Goal: Task Accomplishment & Management: Complete application form

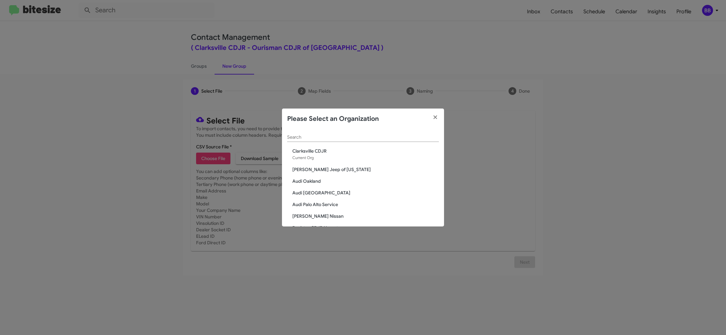
scroll to position [1, 0]
click at [293, 135] on input "Search" at bounding box center [363, 135] width 152 height 5
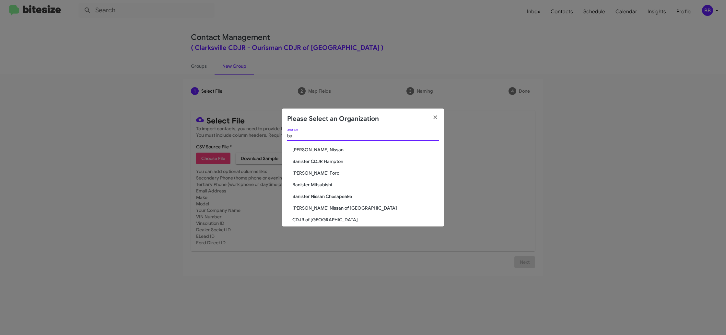
type input "b"
type input "bal"
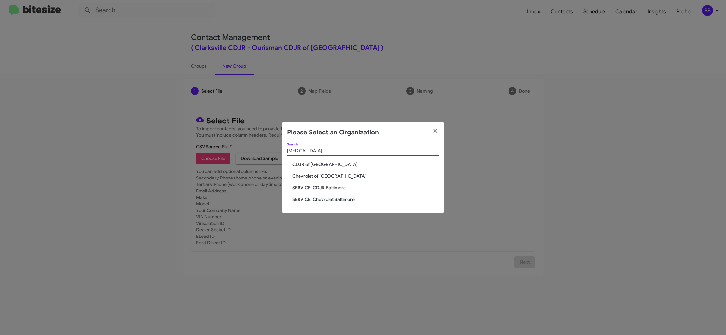
click at [319, 162] on span "CDJR of [GEOGRAPHIC_DATA]" at bounding box center [365, 164] width 146 height 6
drag, startPoint x: 319, startPoint y: 163, endPoint x: 318, endPoint y: 159, distance: 3.5
click at [318, 161] on span "CDJR of [GEOGRAPHIC_DATA]" at bounding box center [365, 164] width 146 height 6
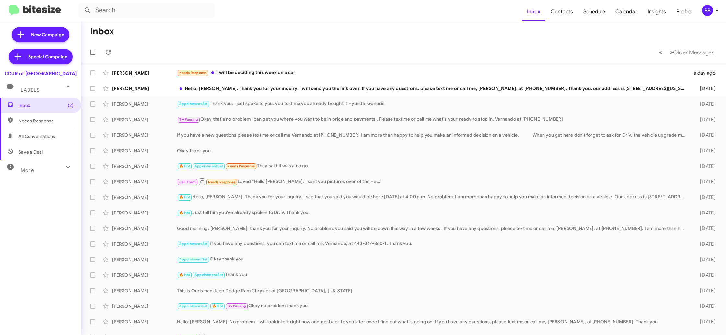
drag, startPoint x: 709, startPoint y: 7, endPoint x: 708, endPoint y: 12, distance: 5.6
click at [708, 8] on div "BB" at bounding box center [707, 10] width 11 height 11
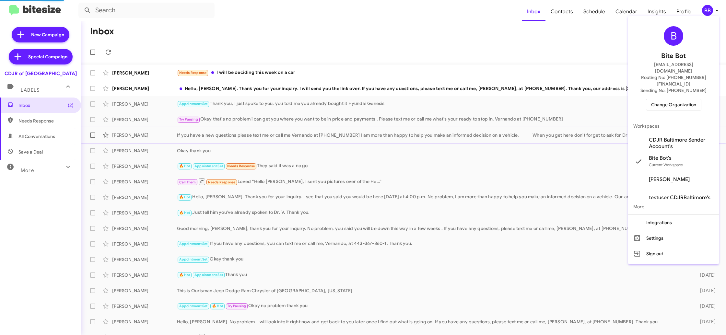
click at [660, 137] on span "CDJR Baltimore Sender Account's" at bounding box center [681, 143] width 65 height 13
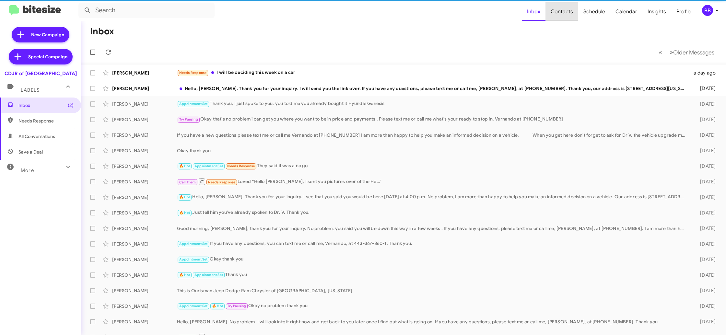
click at [565, 8] on span "Contacts" at bounding box center [561, 11] width 33 height 19
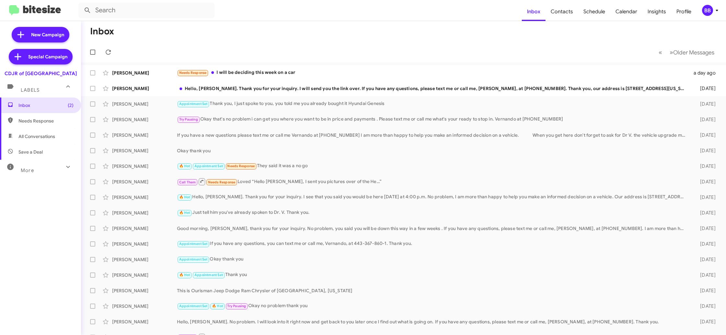
drag, startPoint x: 710, startPoint y: 7, endPoint x: 708, endPoint y: 10, distance: 3.7
click at [710, 7] on div "BB" at bounding box center [707, 10] width 11 height 11
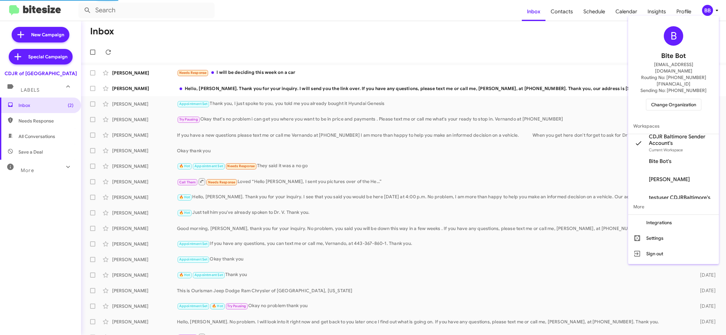
click at [559, 19] on div at bounding box center [363, 167] width 726 height 335
click at [560, 16] on span "Contacts" at bounding box center [561, 11] width 33 height 19
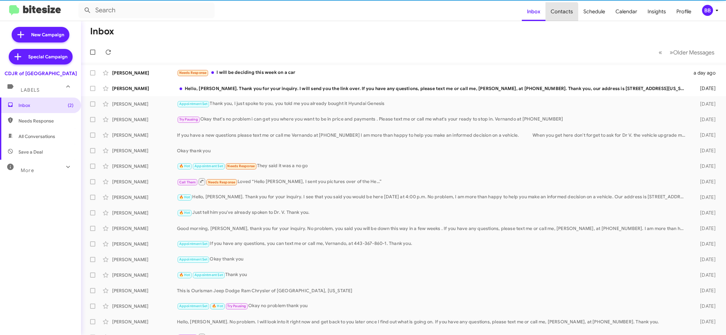
drag, startPoint x: 560, startPoint y: 16, endPoint x: 521, endPoint y: 10, distance: 40.4
click at [556, 16] on span "Contacts" at bounding box center [561, 11] width 33 height 19
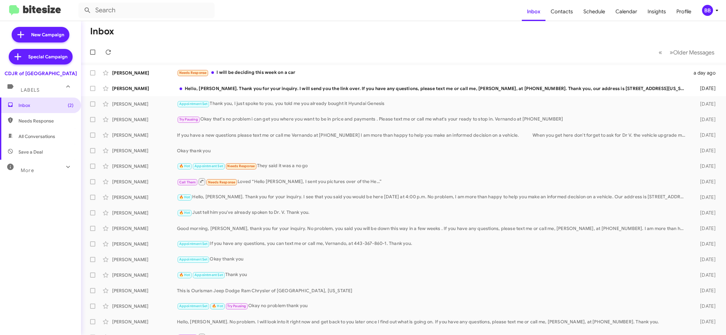
type input "in:groups"
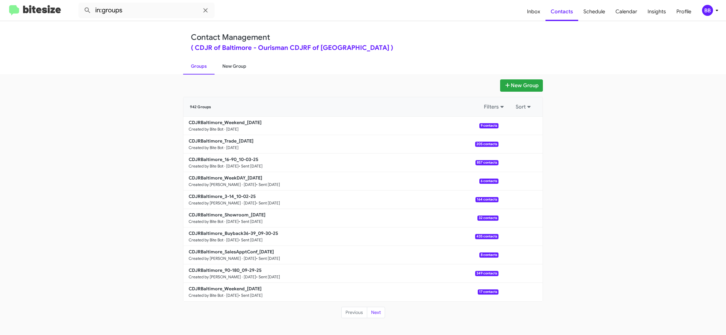
click at [245, 63] on link "New Group" at bounding box center [234, 66] width 40 height 17
click at [246, 63] on link "New Group" at bounding box center [234, 66] width 40 height 17
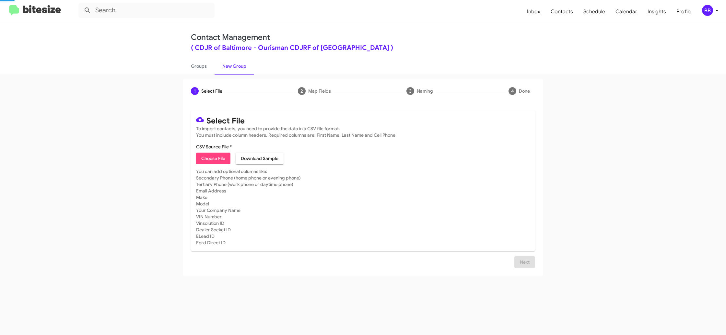
click at [702, 12] on div "BB" at bounding box center [707, 10] width 11 height 11
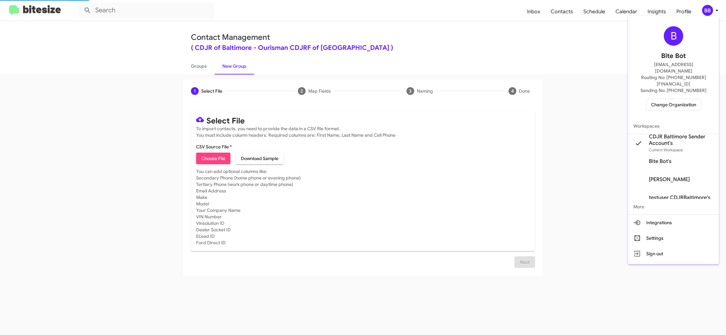
drag, startPoint x: 702, startPoint y: 12, endPoint x: 718, endPoint y: 12, distance: 15.9
click at [702, 12] on div at bounding box center [363, 167] width 726 height 335
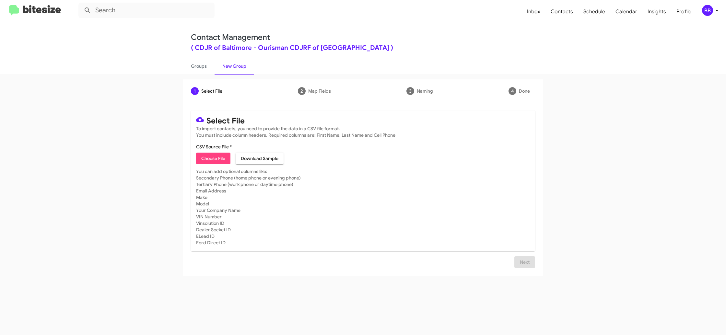
click at [706, 9] on div "BB" at bounding box center [707, 10] width 11 height 11
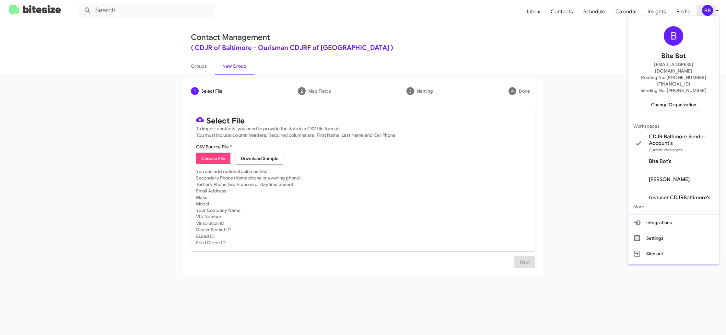
click at [706, 9] on div at bounding box center [363, 167] width 726 height 335
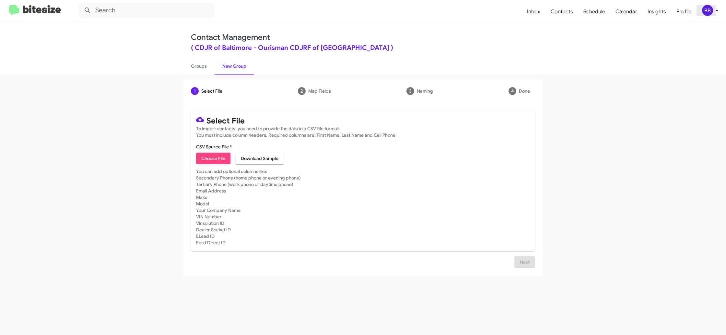
click at [714, 9] on icon at bounding box center [717, 10] width 8 height 8
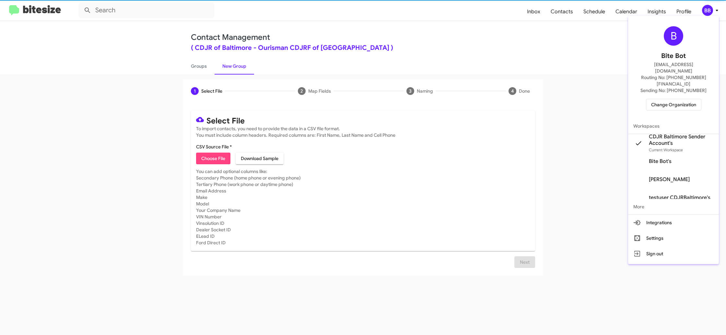
drag, startPoint x: 714, startPoint y: 9, endPoint x: 619, endPoint y: 38, distance: 98.8
click at [714, 8] on div at bounding box center [363, 167] width 726 height 335
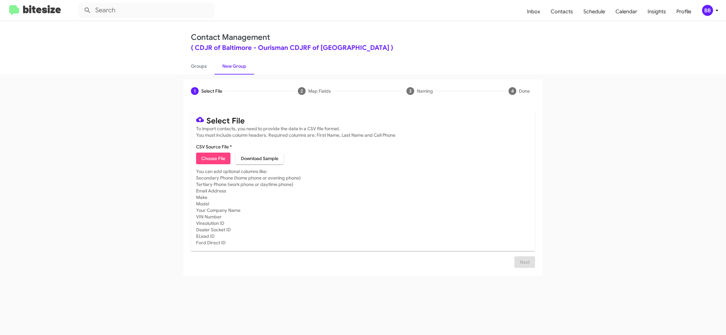
click at [216, 163] on span "Choose File" at bounding box center [213, 159] width 24 height 12
type input "CDJRBaltimore_90-180_10-06-25"
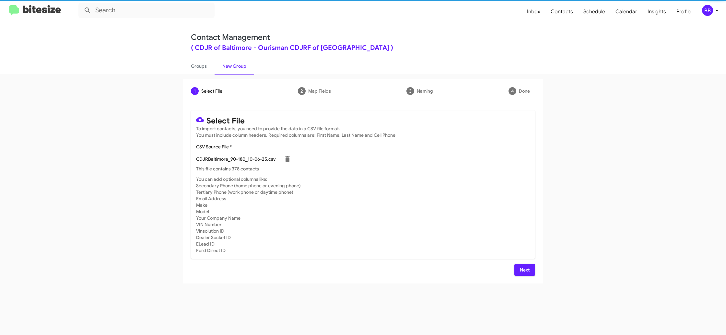
drag, startPoint x: 541, startPoint y: 225, endPoint x: 500, endPoint y: 249, distance: 47.7
click at [538, 225] on div "Select File To import contacts, you need to provide the data in a CSV file form…" at bounding box center [363, 193] width 360 height 181
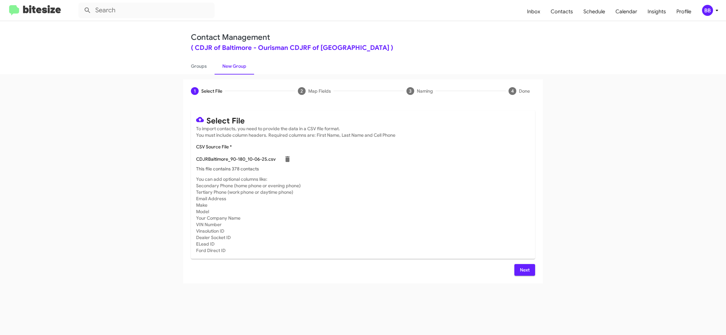
click at [533, 270] on button "Next" at bounding box center [524, 270] width 21 height 12
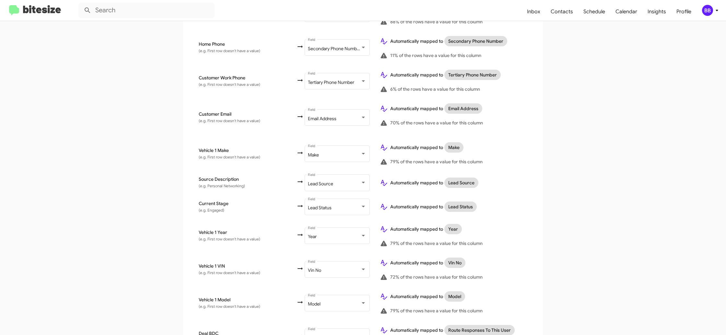
scroll to position [274, 0]
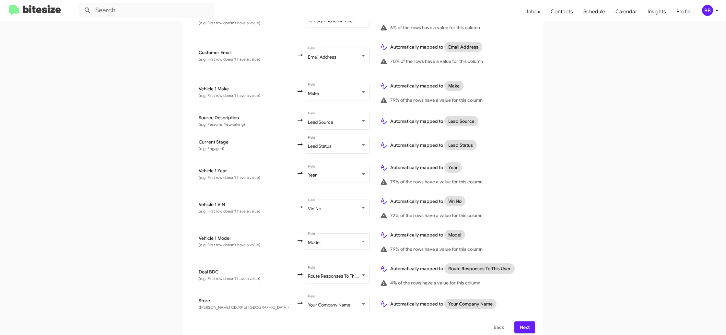
click at [710, 10] on div "BB" at bounding box center [707, 10] width 11 height 11
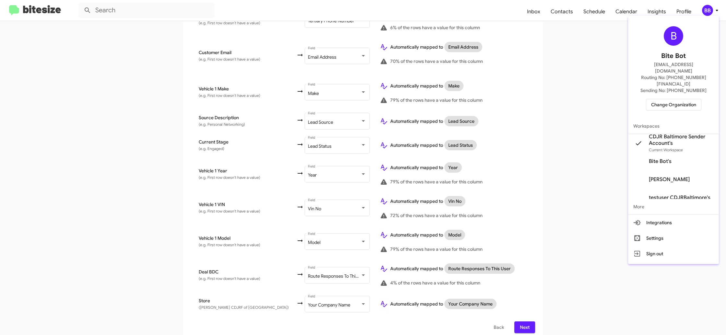
click at [710, 10] on div at bounding box center [363, 167] width 726 height 335
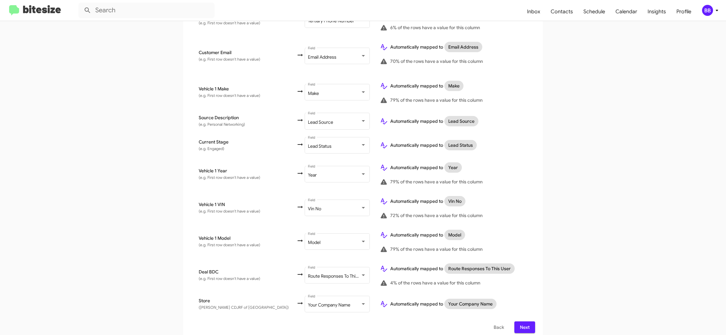
click at [524, 321] on span "Next" at bounding box center [524, 327] width 10 height 12
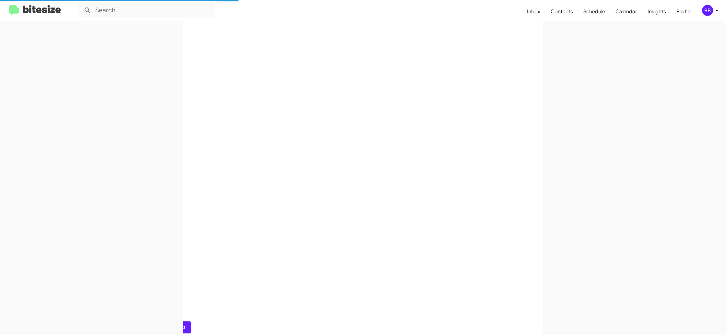
scroll to position [0, 0]
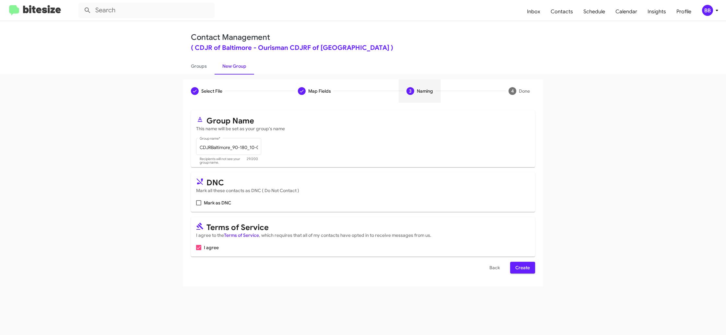
click at [520, 271] on span "Create" at bounding box center [522, 268] width 15 height 12
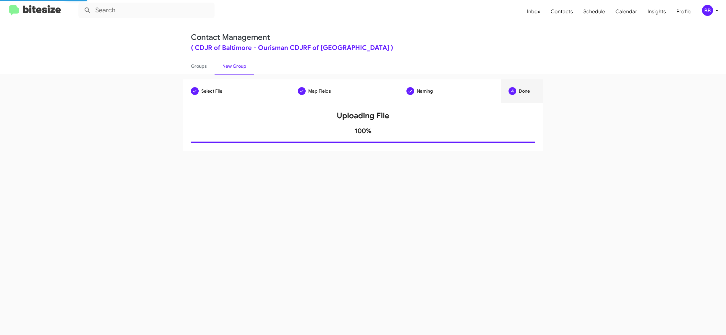
click at [201, 79] on div "Select File Map Fields Naming 4 Done" at bounding box center [363, 90] width 360 height 23
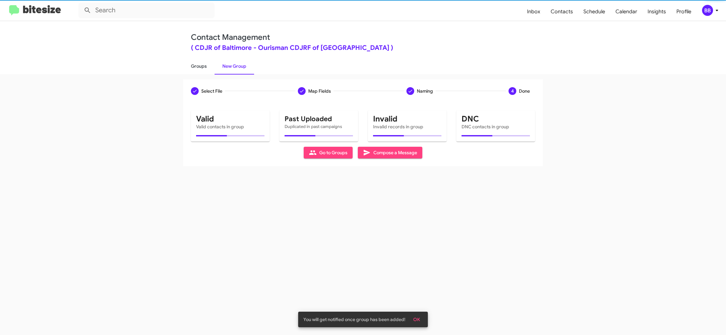
click at [198, 68] on link "Groups" at bounding box center [198, 66] width 31 height 17
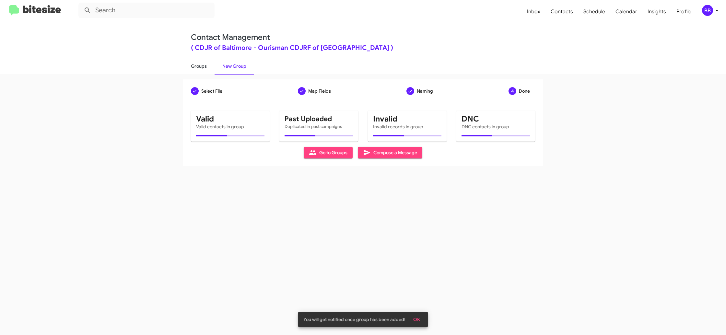
drag, startPoint x: 198, startPoint y: 68, endPoint x: 194, endPoint y: 72, distance: 5.8
click at [198, 67] on link "Groups" at bounding box center [198, 66] width 31 height 17
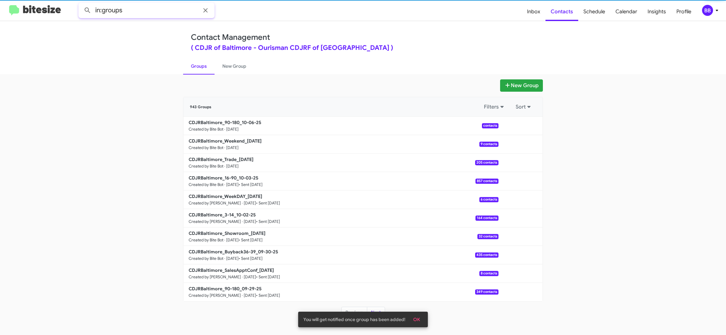
click at [155, 14] on input "in:groups" at bounding box center [146, 11] width 136 height 16
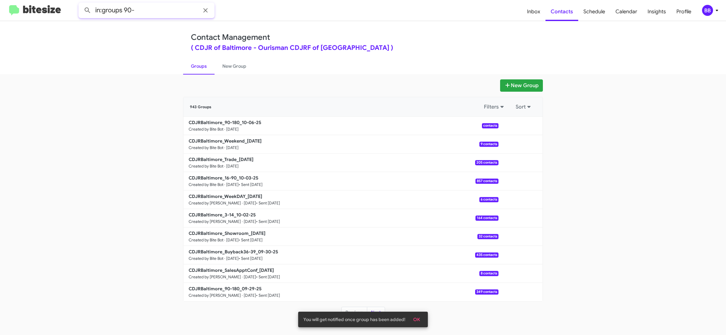
type input "in:groups 90-"
click at [81, 4] on button at bounding box center [87, 10] width 13 height 13
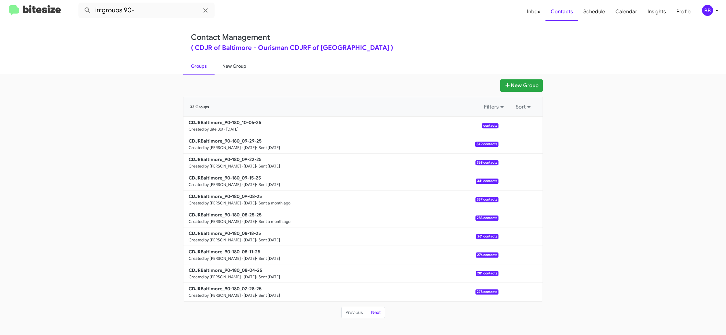
click at [230, 71] on link "New Group" at bounding box center [234, 66] width 40 height 17
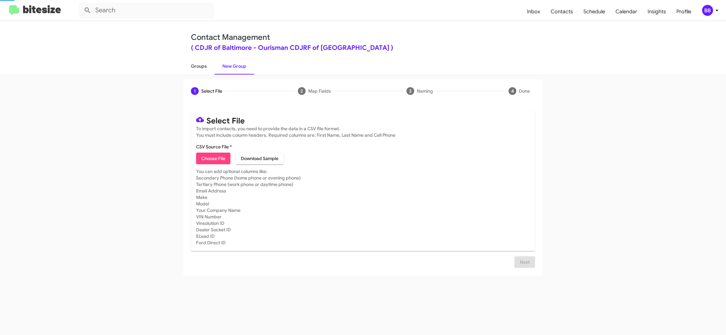
click at [207, 72] on link "Groups" at bounding box center [198, 66] width 31 height 17
type input "in:groups"
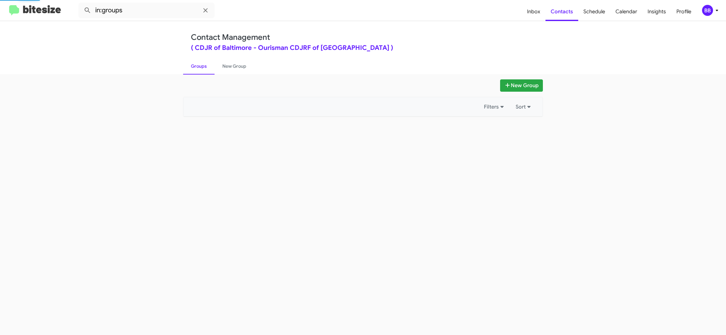
click at [207, 72] on link "Groups" at bounding box center [198, 66] width 31 height 17
drag, startPoint x: 207, startPoint y: 72, endPoint x: 500, endPoint y: 124, distance: 298.1
click at [208, 72] on link "Groups" at bounding box center [198, 66] width 31 height 17
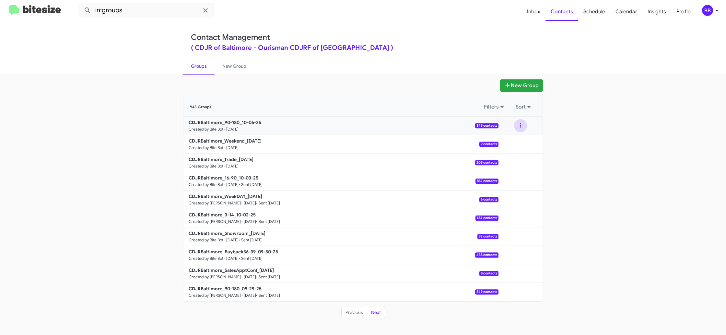
drag, startPoint x: 520, startPoint y: 126, endPoint x: 521, endPoint y: 132, distance: 6.2
click at [520, 126] on button at bounding box center [520, 125] width 13 height 13
click at [520, 139] on button "View contacts" at bounding box center [501, 143] width 52 height 16
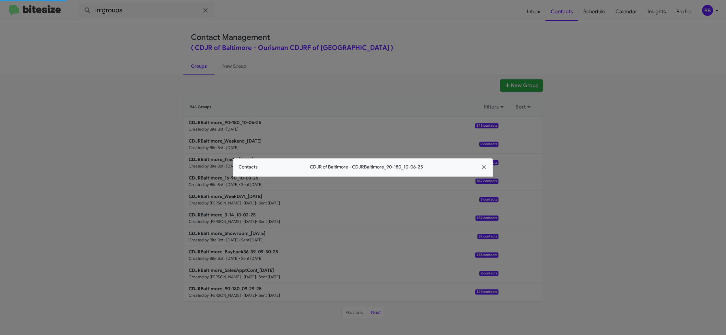
click at [258, 162] on div "Contacts CDJR of Baltimore - CDJRBaltimore_90-180_10-06-25" at bounding box center [362, 167] width 259 height 18
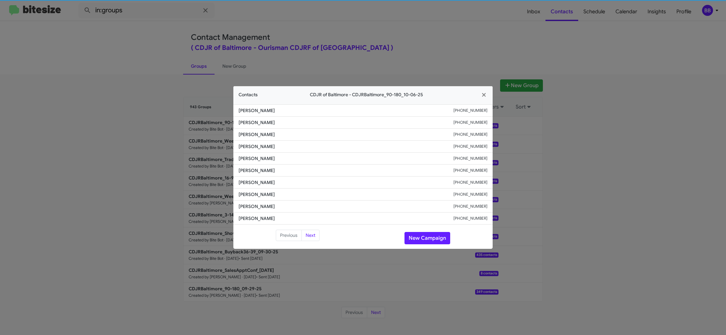
click at [258, 162] on li "Matt Sawdy +19544481337" at bounding box center [362, 159] width 259 height 12
click at [419, 245] on div "Previous Next New Campaign" at bounding box center [362, 238] width 259 height 17
drag, startPoint x: 420, startPoint y: 242, endPoint x: 424, endPoint y: 239, distance: 6.0
click at [419, 243] on button "New Campaign" at bounding box center [427, 238] width 46 height 12
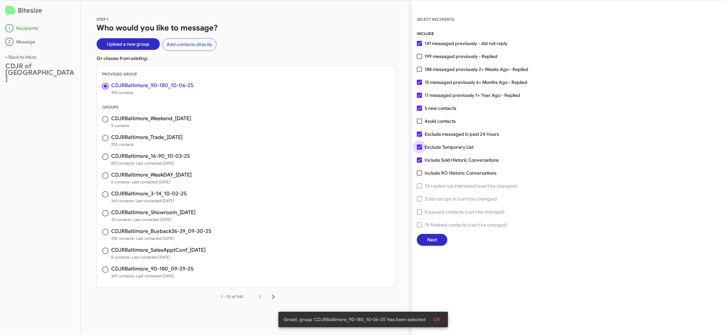
click at [441, 150] on span "Exclude Temporary List" at bounding box center [448, 147] width 49 height 8
click at [419, 150] on input "Exclude Temporary List" at bounding box center [419, 150] width 0 height 0
checkbox input "false"
click at [429, 238] on span "Next" at bounding box center [432, 240] width 10 height 12
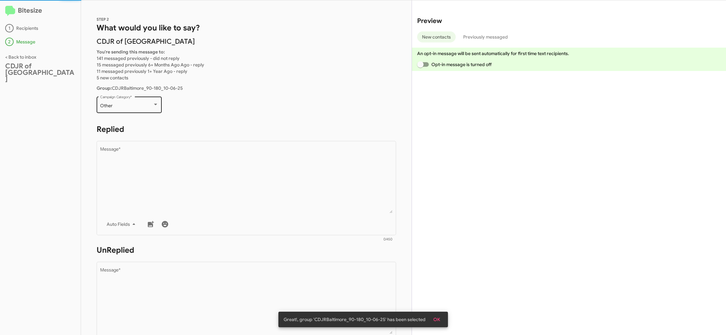
click at [136, 104] on div "Other" at bounding box center [126, 105] width 52 height 5
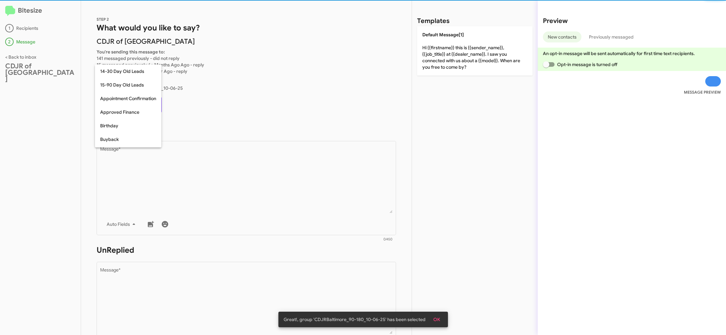
scroll to position [142, 0]
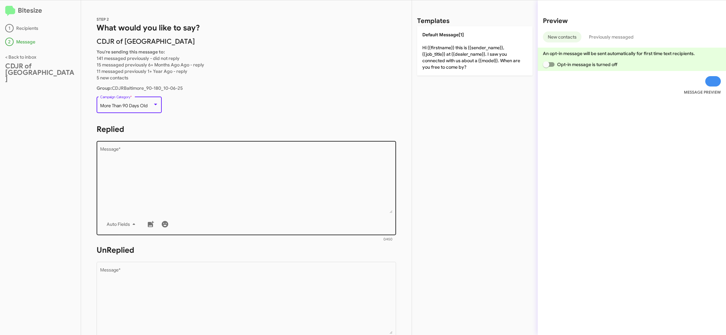
click at [210, 170] on textarea "Message *" at bounding box center [246, 180] width 293 height 66
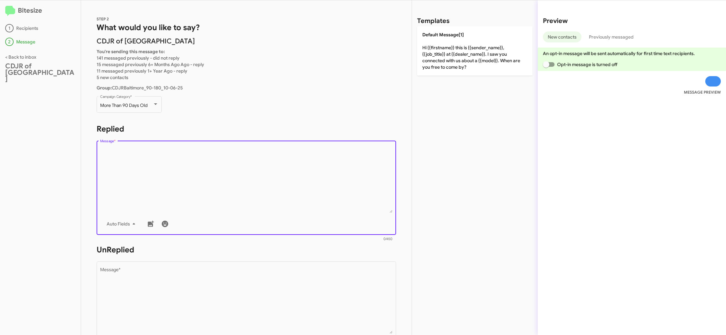
click at [442, 56] on p "Default Message[1] Hi {{firstname}} this is {{sender_name}}, {{job_title}} at {…" at bounding box center [474, 50] width 115 height 49
type textarea "Hi {{firstname}} this is {{sender_name}}, {{job_title}} at {{dealer_name}}. I s…"
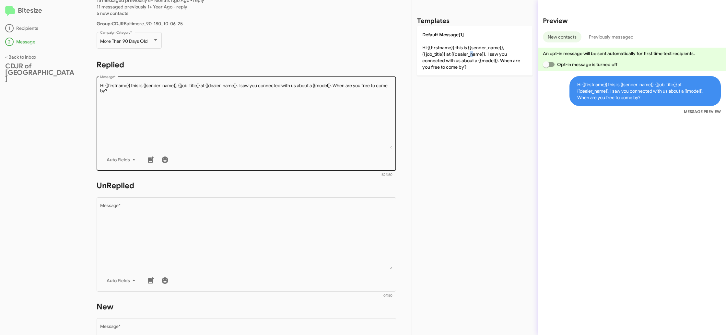
scroll to position [178, 0]
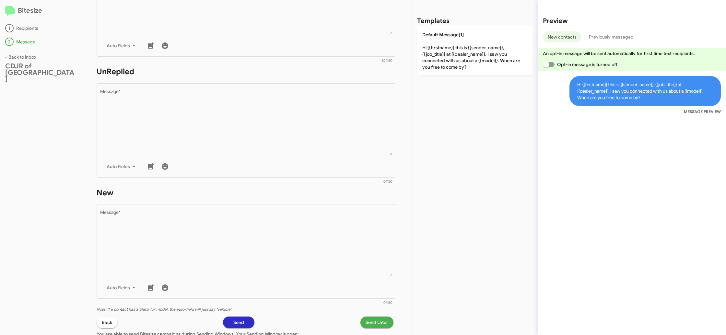
drag, startPoint x: 268, startPoint y: 190, endPoint x: 276, endPoint y: 179, distance: 13.4
click at [267, 189] on h1 "New" at bounding box center [246, 193] width 299 height 10
drag, startPoint x: 307, startPoint y: 137, endPoint x: 469, endPoint y: 145, distance: 162.2
click at [312, 137] on textarea "Message *" at bounding box center [246, 122] width 293 height 66
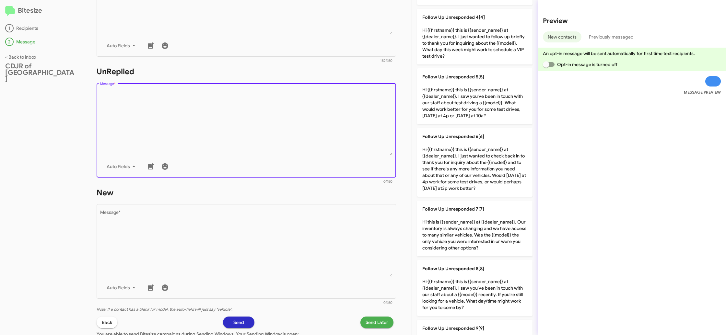
scroll to position [360, 0]
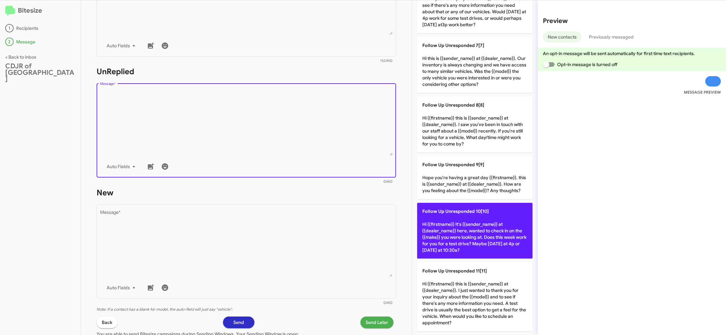
drag, startPoint x: 491, startPoint y: 288, endPoint x: 448, endPoint y: 258, distance: 52.7
click at [488, 287] on p "Follow Up Unresponded 11[11] Hi {{firstname}} this is {{sender_name}} at {{deal…" at bounding box center [474, 296] width 115 height 69
type textarea "Hi {{firstname}} this is {{sender_name}} at {{dealer_name}}. I just wanted to t…"
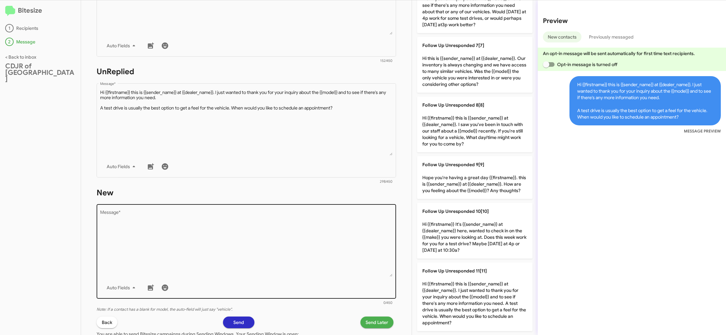
click at [265, 254] on textarea "Message *" at bounding box center [246, 244] width 293 height 66
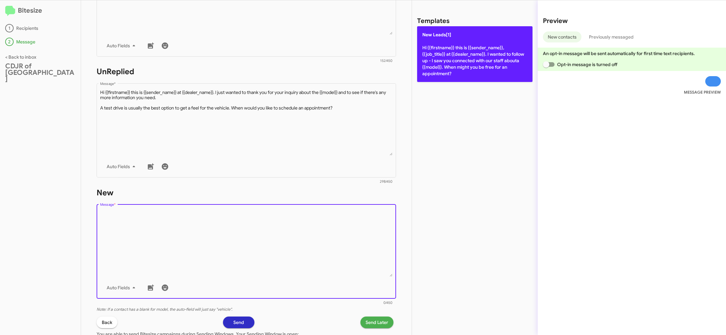
drag, startPoint x: 265, startPoint y: 254, endPoint x: 444, endPoint y: 63, distance: 262.0
click at [279, 227] on textarea "Message *" at bounding box center [246, 244] width 293 height 66
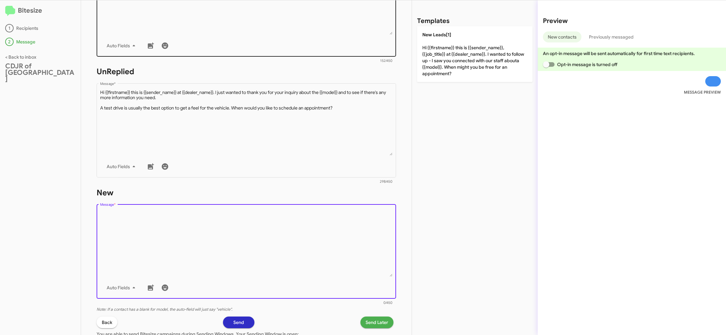
drag, startPoint x: 467, startPoint y: 62, endPoint x: 339, endPoint y: 43, distance: 130.0
click at [467, 62] on p "New Leads[1] Hi {{firstname}} this is {{sender_name}}, {{job_title}} at {{deale…" at bounding box center [474, 54] width 115 height 56
type textarea "Hi {{firstname}} this is {{sender_name}}, {{job_title}} at {{dealer_name}}. I w…"
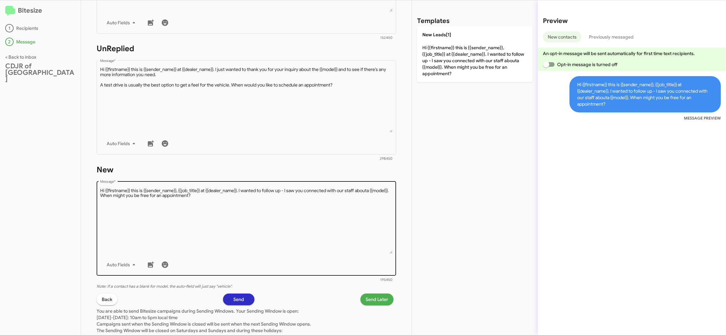
scroll to position [213, 0]
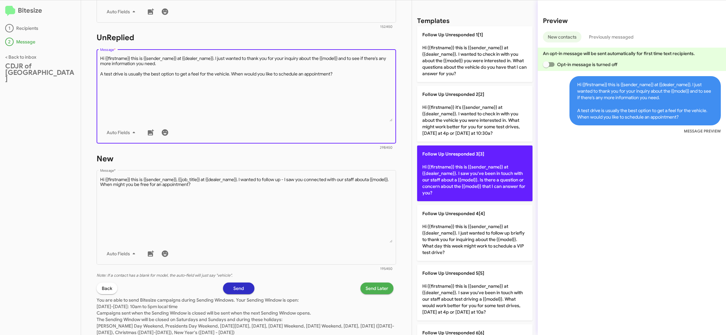
drag, startPoint x: 284, startPoint y: 113, endPoint x: 458, endPoint y: 182, distance: 187.1
click at [285, 114] on textarea "Message *" at bounding box center [246, 88] width 293 height 66
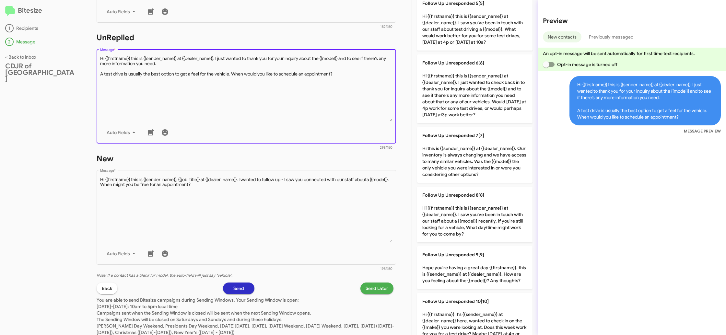
scroll to position [360, 0]
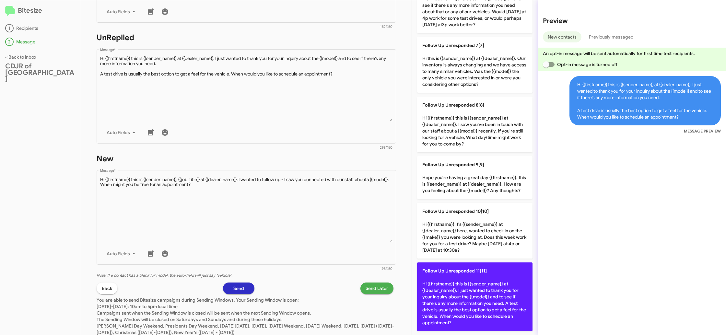
click at [465, 291] on p "Follow Up Unresponded 11[11] Hi {{firstname}} this is {{sender_name}} at {{deal…" at bounding box center [474, 296] width 115 height 69
type textarea "Hi {{firstname}} this is {{sender_name}} at {{dealer_name}}. I just wanted to t…"
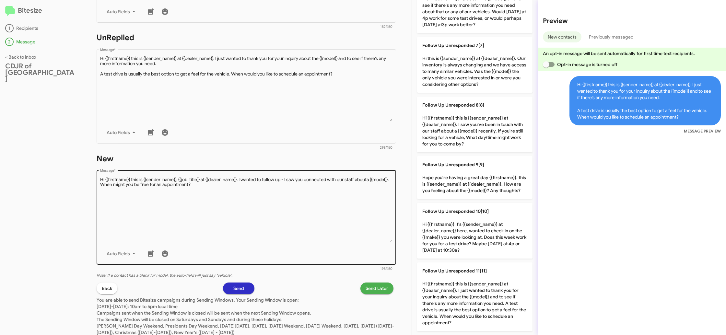
drag, startPoint x: 336, startPoint y: 185, endPoint x: 338, endPoint y: 204, distance: 18.8
click at [336, 185] on textarea "Message *" at bounding box center [246, 210] width 293 height 66
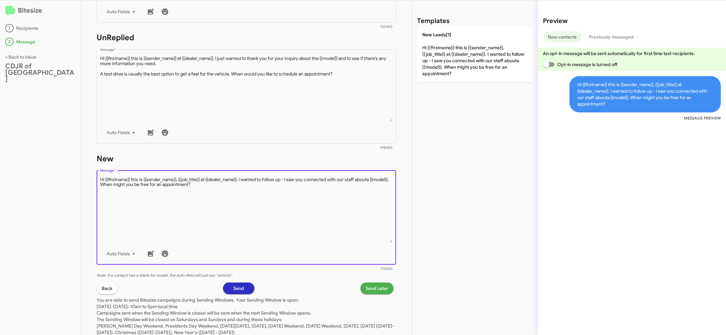
drag, startPoint x: 440, startPoint y: 63, endPoint x: 428, endPoint y: 80, distance: 20.5
click at [440, 63] on p "New Leads[1] Hi {{firstname}} this is {{sender_name}}, {{job_title}} at {{deale…" at bounding box center [474, 54] width 115 height 56
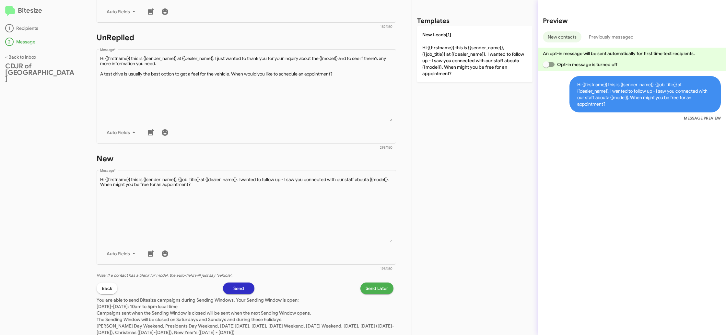
click at [375, 288] on span "Send Later" at bounding box center [376, 288] width 23 height 12
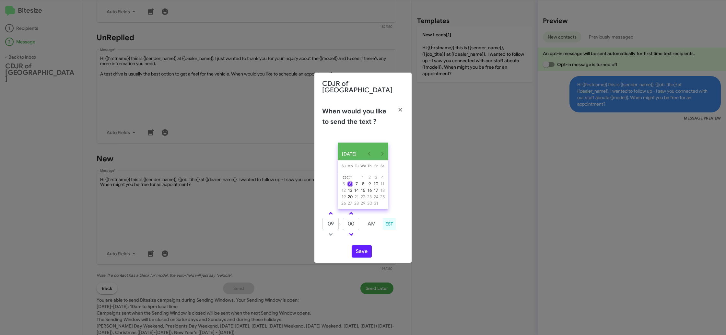
drag, startPoint x: 331, startPoint y: 212, endPoint x: 352, endPoint y: 221, distance: 23.2
click at [331, 212] on span at bounding box center [330, 214] width 4 height 4
type input "10"
click at [353, 221] on input "00" at bounding box center [351, 224] width 16 height 12
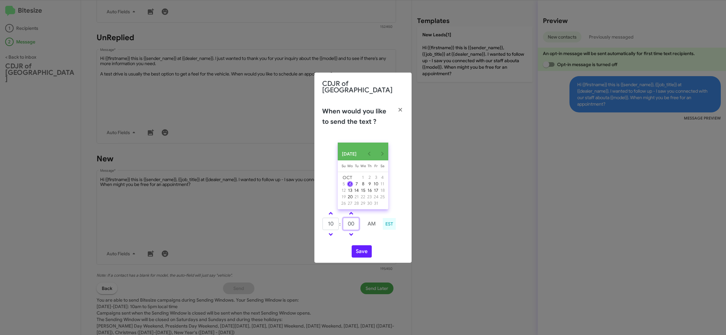
click at [353, 221] on input "00" at bounding box center [351, 224] width 16 height 12
click at [353, 220] on input "00" at bounding box center [351, 224] width 16 height 12
type input "55"
click at [367, 236] on td at bounding box center [371, 234] width 17 height 8
click at [357, 253] on button "Save" at bounding box center [361, 251] width 20 height 12
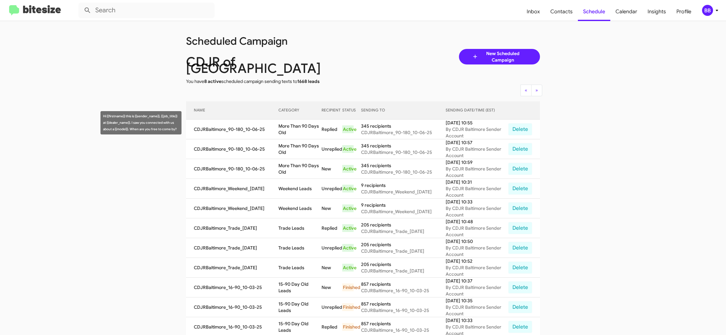
click at [283, 120] on td "More Than 90 Days Old" at bounding box center [299, 130] width 43 height 20
click at [282, 120] on td "More Than 90 Days Old" at bounding box center [299, 130] width 43 height 20
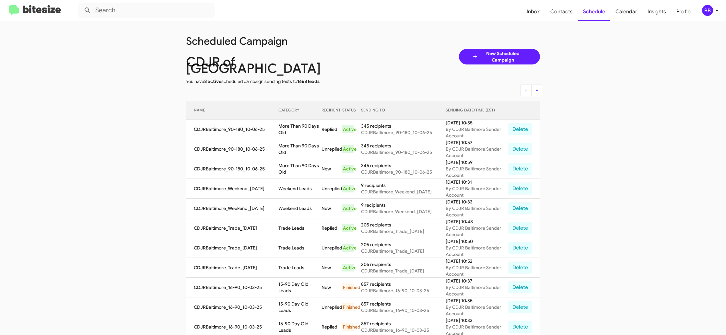
drag, startPoint x: 711, startPoint y: 10, endPoint x: 706, endPoint y: 13, distance: 6.1
click at [711, 10] on div "BB" at bounding box center [707, 10] width 11 height 11
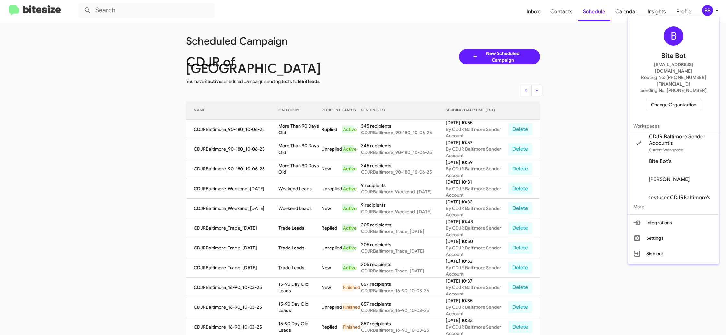
drag, startPoint x: 660, startPoint y: 98, endPoint x: 652, endPoint y: 95, distance: 8.4
click at [654, 95] on div "B Bite Bot madoka+2@bitesize.co Routing No: +1 (410) 288-3100 Sending No: +1 (4…" at bounding box center [673, 68] width 91 height 100
click at [674, 99] on span "Change Organization" at bounding box center [673, 104] width 45 height 11
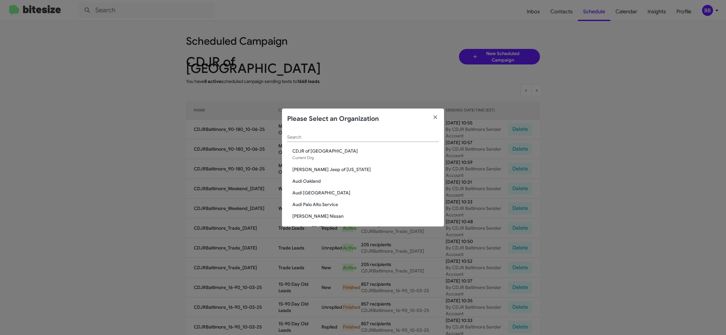
click at [302, 133] on div "Search" at bounding box center [363, 135] width 152 height 13
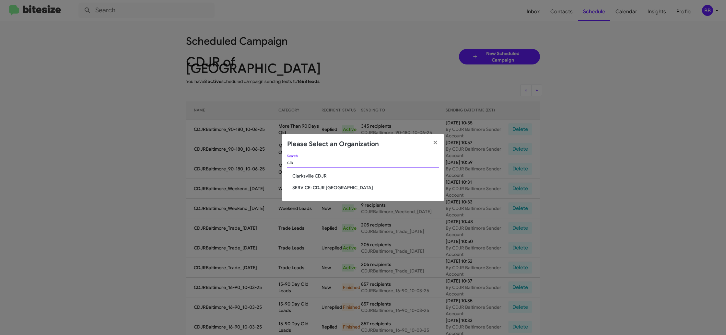
type input "cla"
click at [304, 174] on span "Clarksville CDJR" at bounding box center [365, 176] width 146 height 6
drag, startPoint x: 304, startPoint y: 174, endPoint x: 201, endPoint y: 233, distance: 118.5
click at [303, 174] on span "Clarksville CDJR" at bounding box center [365, 176] width 146 height 6
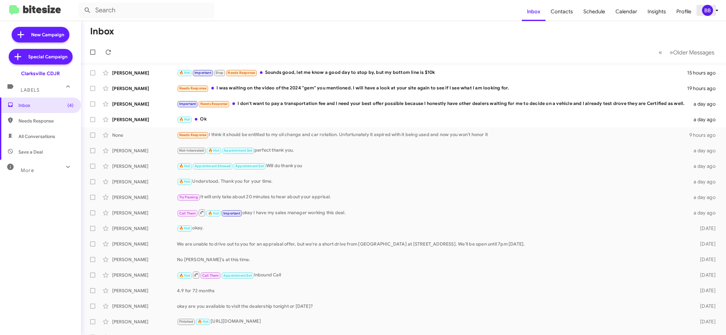
click at [708, 9] on div "BB" at bounding box center [707, 10] width 11 height 11
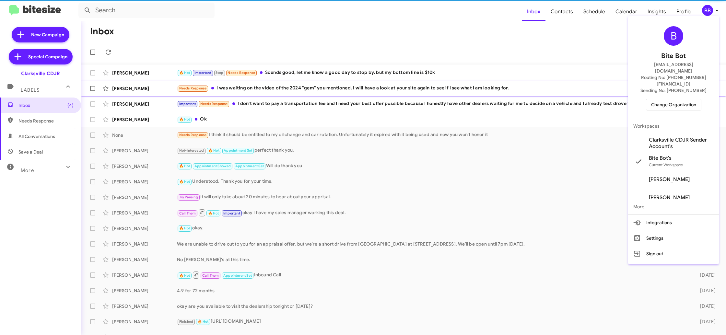
drag, startPoint x: 676, startPoint y: 128, endPoint x: 639, endPoint y: 89, distance: 52.9
click at [676, 137] on span "Clarksville CDJR Sender Account's" at bounding box center [681, 143] width 65 height 13
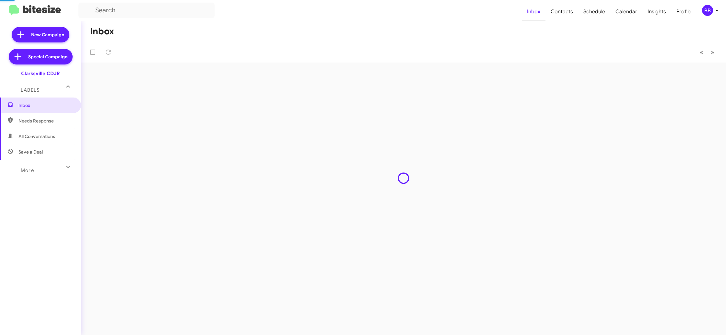
click at [567, 14] on span "Contacts" at bounding box center [561, 11] width 33 height 19
type input "in:groups"
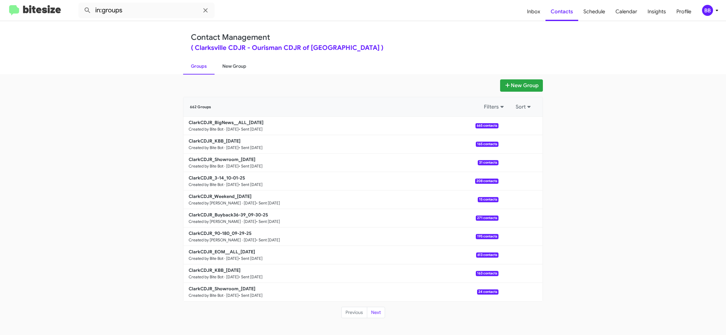
click at [246, 66] on link "New Group" at bounding box center [234, 66] width 40 height 17
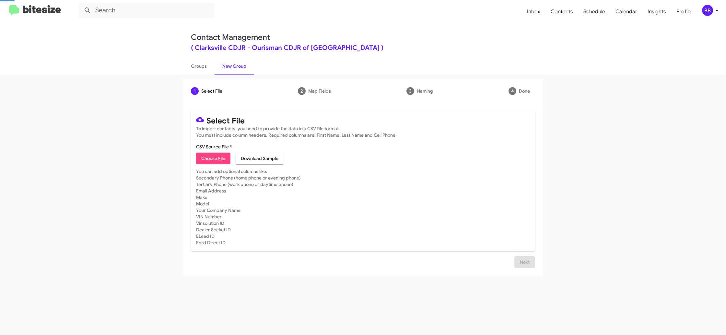
click at [246, 66] on link "New Group" at bounding box center [234, 66] width 40 height 17
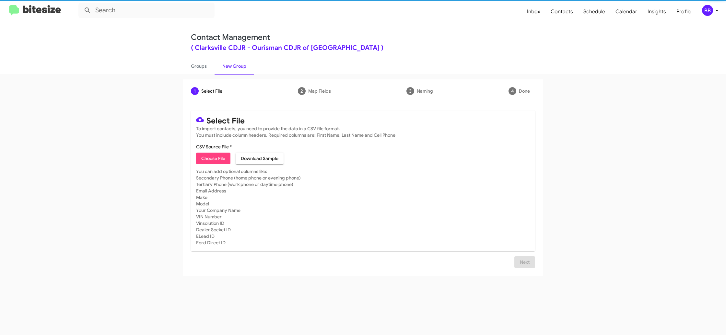
click at [706, 8] on div "BB" at bounding box center [707, 10] width 11 height 11
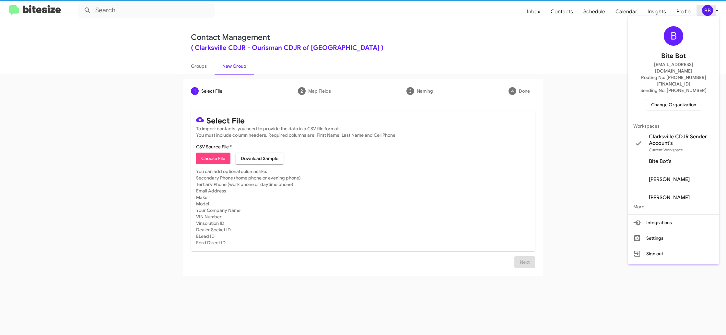
click at [707, 9] on div at bounding box center [363, 167] width 726 height 335
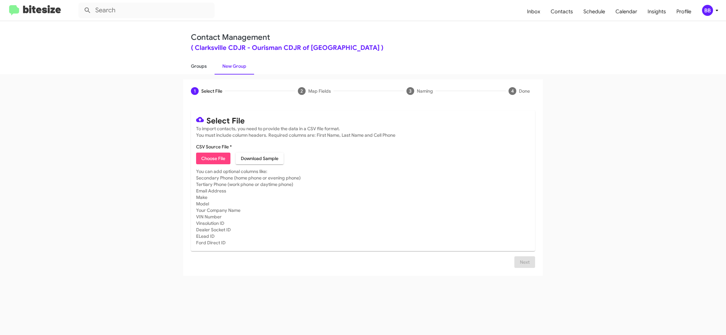
click at [192, 70] on link "Groups" at bounding box center [198, 66] width 31 height 17
type input "in:groups"
click at [192, 70] on link "Groups" at bounding box center [198, 66] width 31 height 17
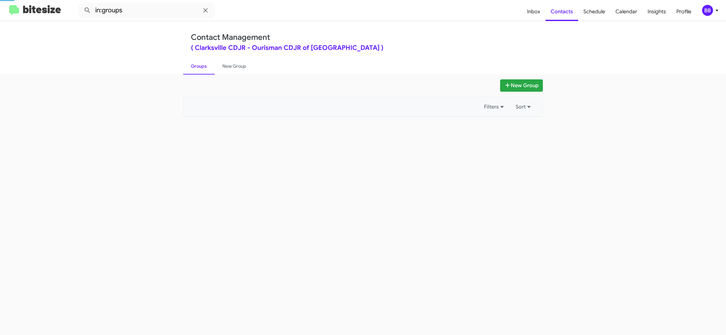
click at [192, 70] on link "Groups" at bounding box center [198, 66] width 31 height 17
drag, startPoint x: 192, startPoint y: 70, endPoint x: 196, endPoint y: 68, distance: 4.7
click at [195, 68] on link "Groups" at bounding box center [198, 66] width 31 height 17
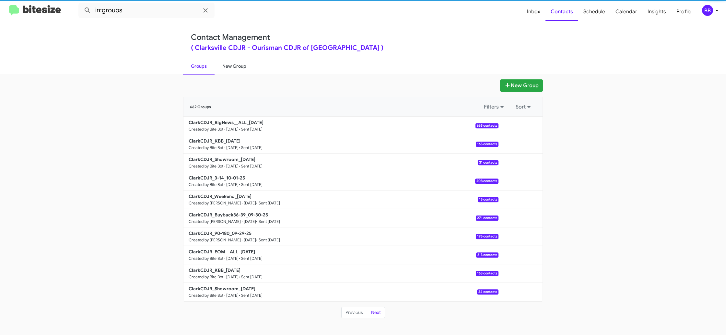
click at [234, 65] on link "New Group" at bounding box center [234, 66] width 40 height 17
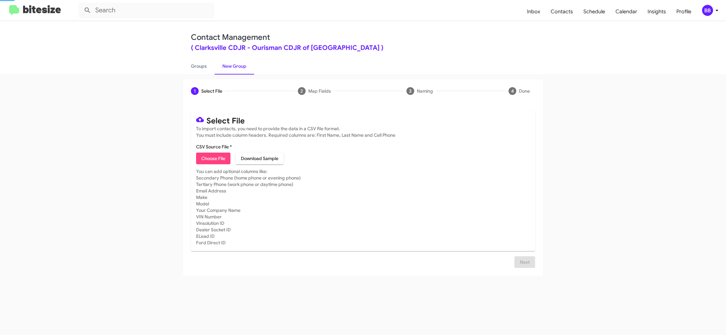
click at [234, 65] on link "New Group" at bounding box center [234, 66] width 40 height 17
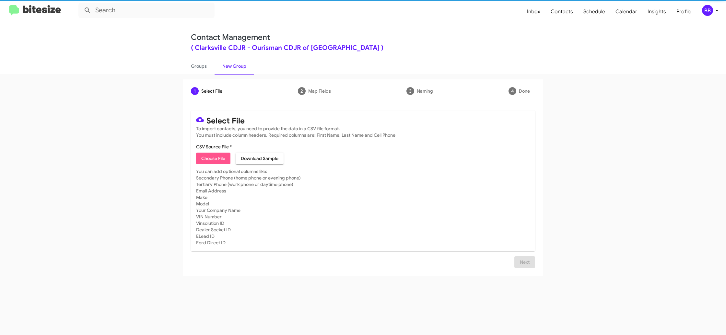
click at [226, 158] on button "Choose File" at bounding box center [213, 159] width 34 height 12
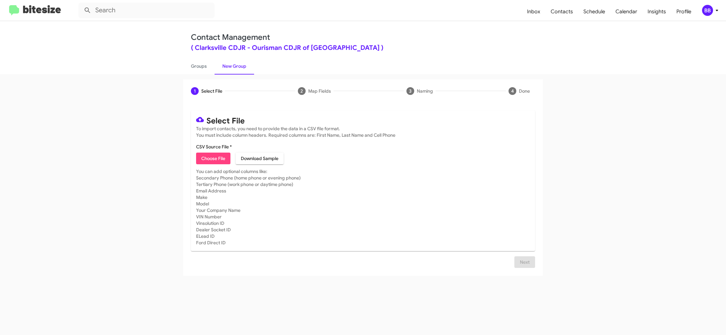
type input "ClarkCDJR_90-180_10-06-25"
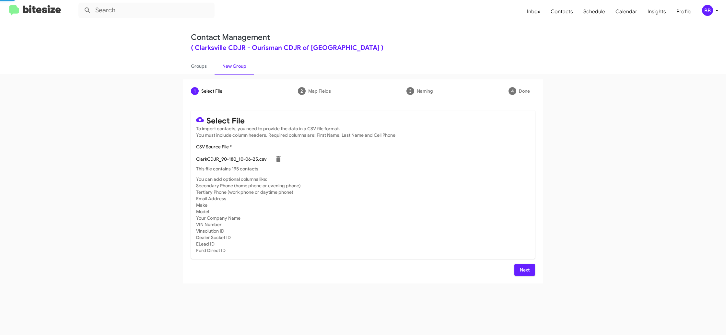
click at [443, 233] on mat-card-subtitle "You can add optional columns like: Secondary Phone (home phone or evening phone…" at bounding box center [363, 215] width 334 height 78
drag, startPoint x: 536, startPoint y: 270, endPoint x: 527, endPoint y: 270, distance: 8.8
click at [532, 270] on div "Select File To import contacts, you need to provide the data in a CSV file form…" at bounding box center [363, 193] width 360 height 181
drag, startPoint x: 516, startPoint y: 269, endPoint x: 479, endPoint y: 213, distance: 66.8
click at [515, 268] on button "Next" at bounding box center [524, 270] width 21 height 12
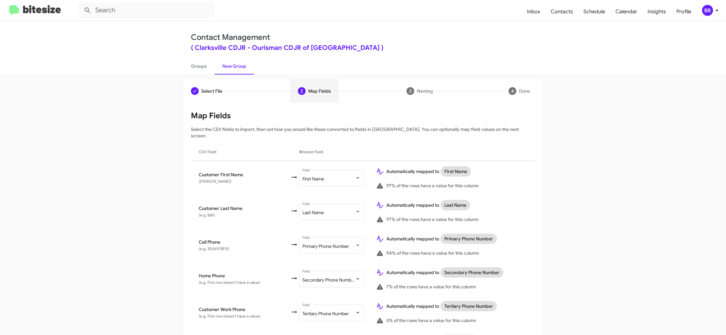
scroll to position [283, 0]
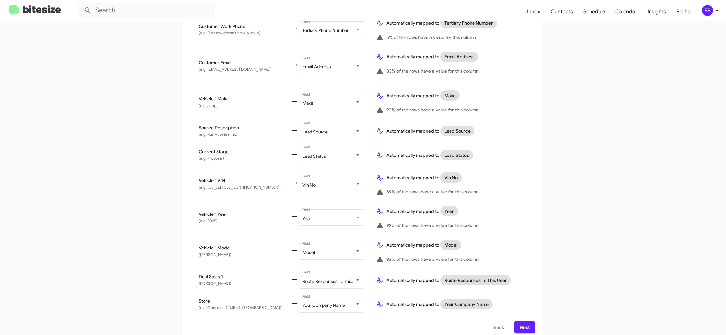
click at [707, 11] on div "BB" at bounding box center [707, 10] width 11 height 11
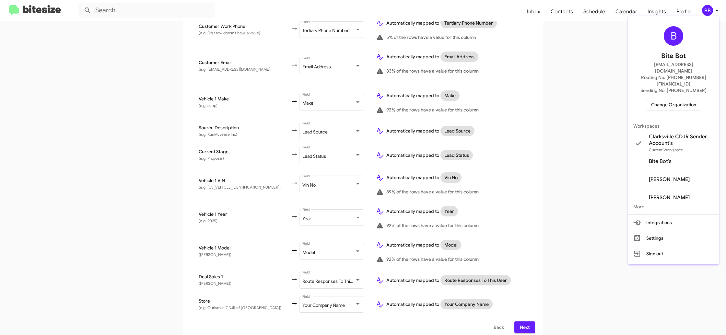
click at [707, 9] on div at bounding box center [363, 167] width 726 height 335
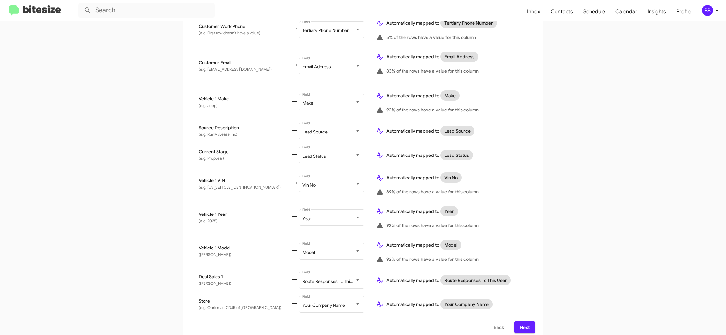
scroll to position [283, 0]
click at [706, 9] on div "BB" at bounding box center [707, 10] width 11 height 11
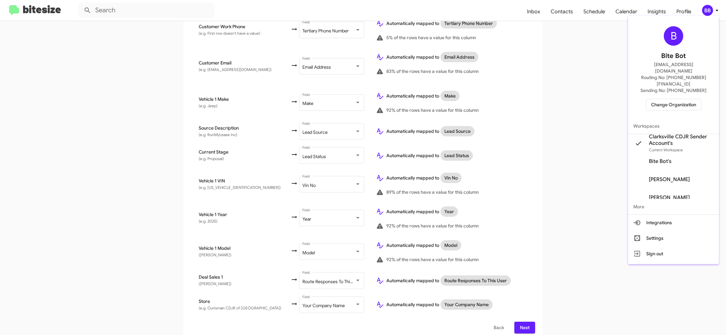
click at [706, 9] on div at bounding box center [363, 167] width 726 height 335
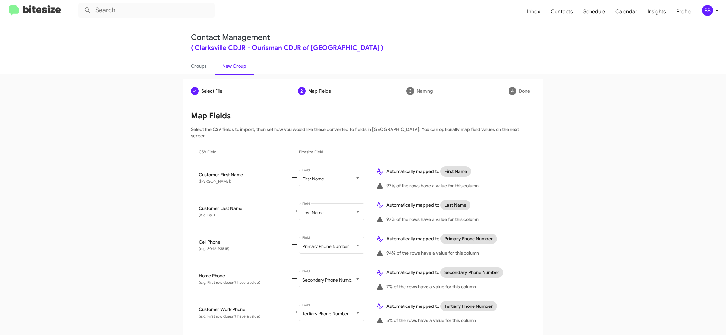
scroll to position [283, 0]
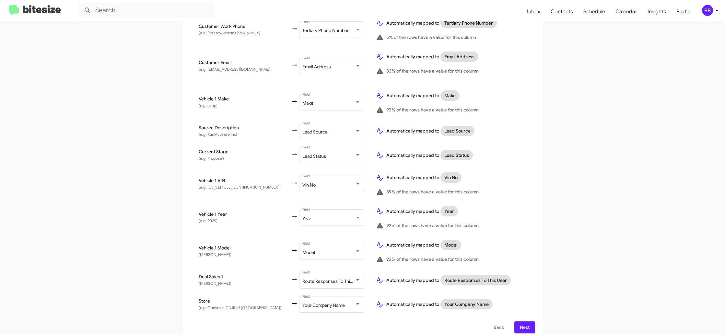
click at [528, 321] on span "Next" at bounding box center [524, 327] width 10 height 12
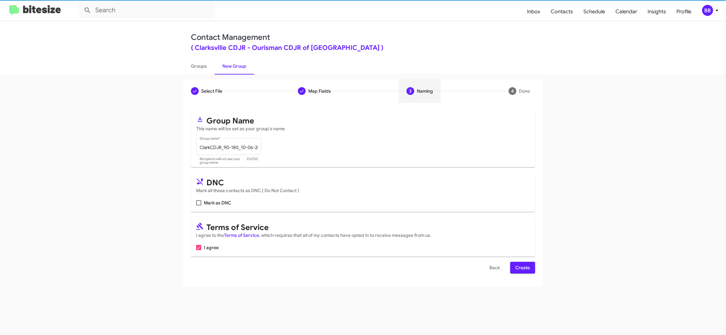
scroll to position [0, 0]
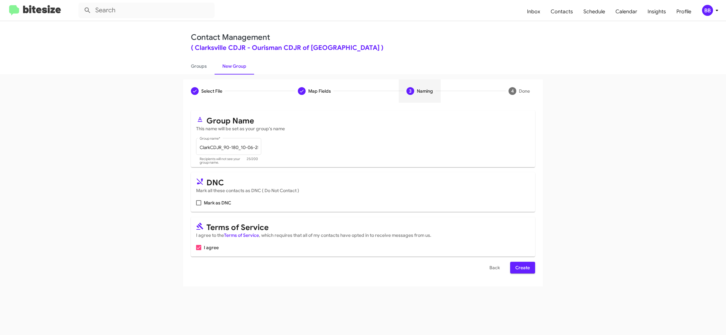
click at [525, 269] on span "Create" at bounding box center [522, 268] width 15 height 12
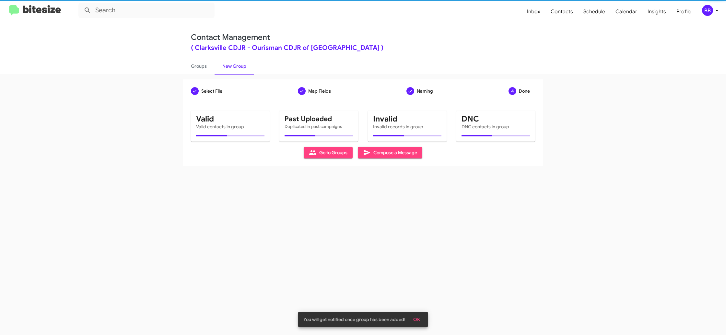
click at [200, 68] on link "Groups" at bounding box center [198, 66] width 31 height 17
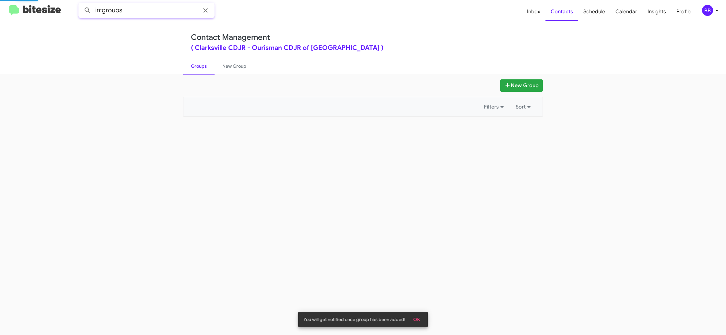
click at [164, 14] on input "in:groups" at bounding box center [146, 11] width 136 height 16
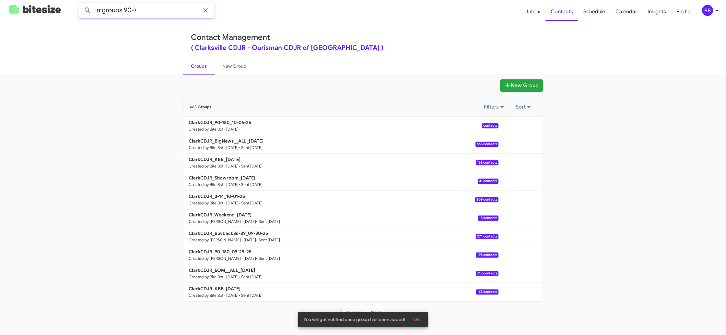
click at [81, 4] on button at bounding box center [87, 10] width 13 height 13
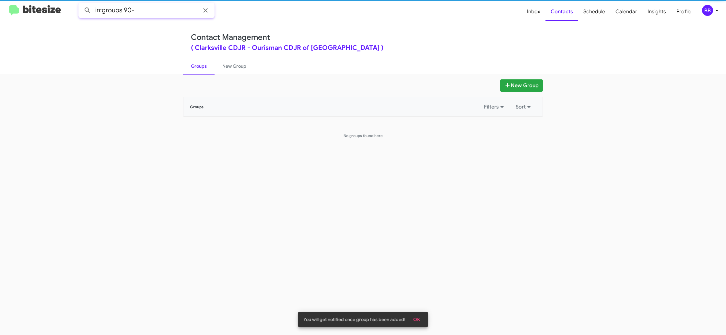
type input "in:groups 90-"
click at [81, 4] on button at bounding box center [87, 10] width 13 height 13
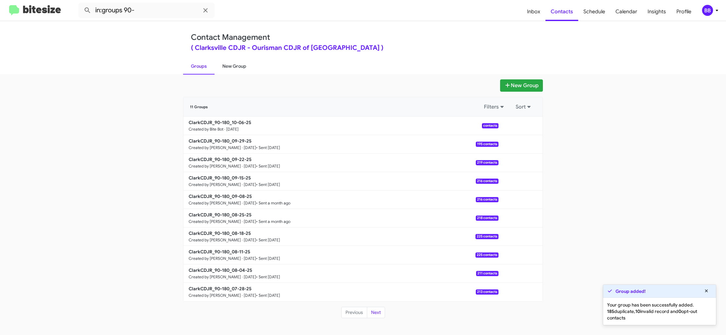
drag, startPoint x: 228, startPoint y: 62, endPoint x: 214, endPoint y: 63, distance: 14.1
click at [228, 62] on link "New Group" at bounding box center [234, 66] width 40 height 17
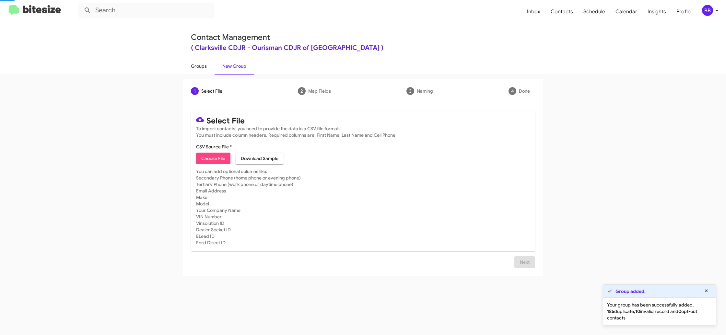
click at [203, 64] on link "Groups" at bounding box center [198, 66] width 31 height 17
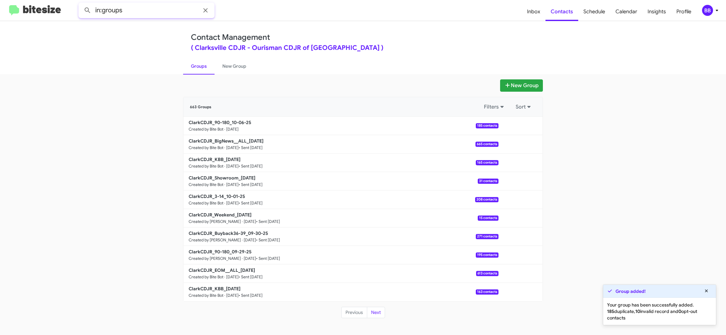
click at [156, 16] on input "in:groups" at bounding box center [146, 11] width 136 height 16
click at [144, 10] on input "in:groups" at bounding box center [146, 11] width 136 height 16
type input "in:groups 90-"
click at [81, 4] on button at bounding box center [87, 10] width 13 height 13
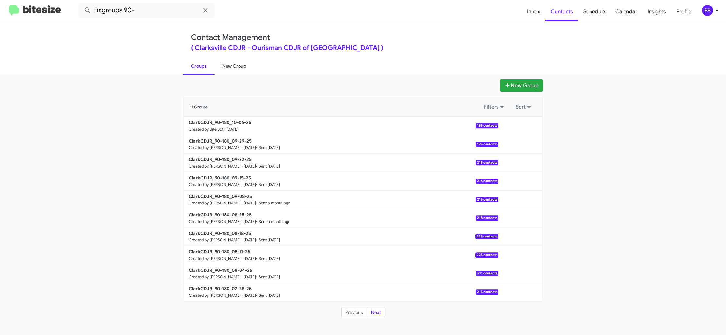
click at [233, 67] on link "New Group" at bounding box center [234, 66] width 40 height 17
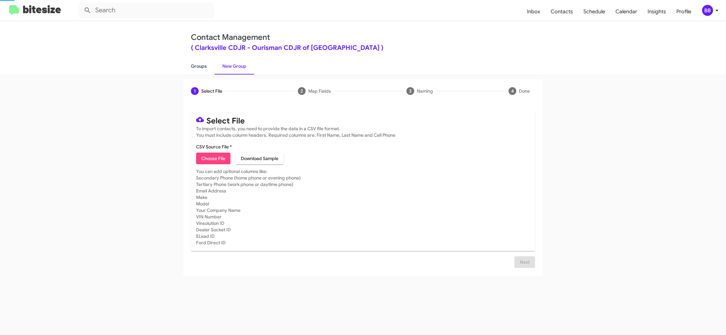
click at [194, 67] on link "Groups" at bounding box center [198, 66] width 31 height 17
type input "in:groups"
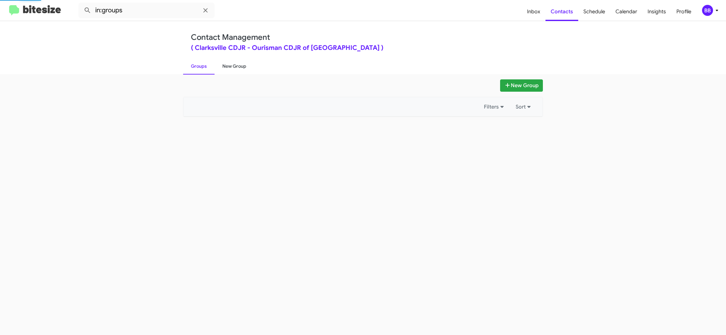
drag, startPoint x: 194, startPoint y: 67, endPoint x: 217, endPoint y: 70, distance: 22.9
click at [196, 66] on link "Groups" at bounding box center [198, 66] width 31 height 17
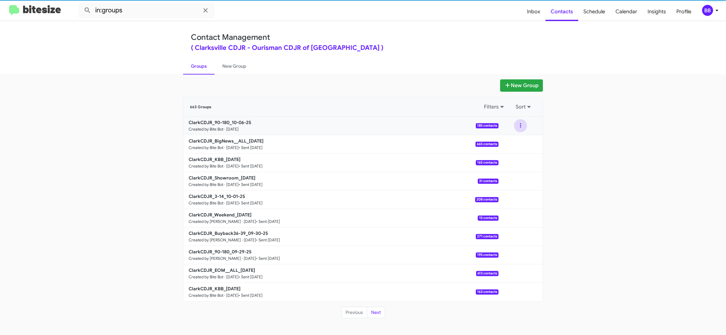
drag, startPoint x: 523, startPoint y: 128, endPoint x: 523, endPoint y: 132, distance: 4.5
click at [523, 129] on button at bounding box center [520, 125] width 13 height 13
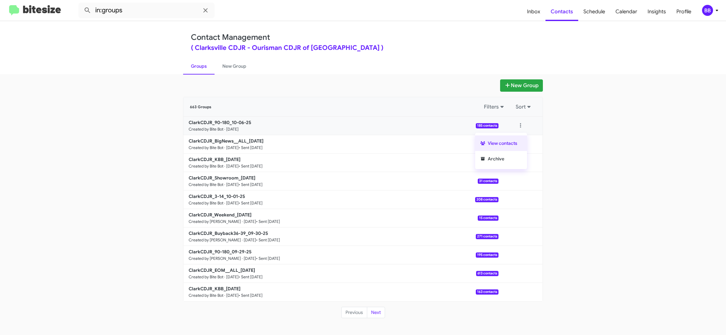
click at [520, 143] on button "View contacts" at bounding box center [501, 143] width 52 height 16
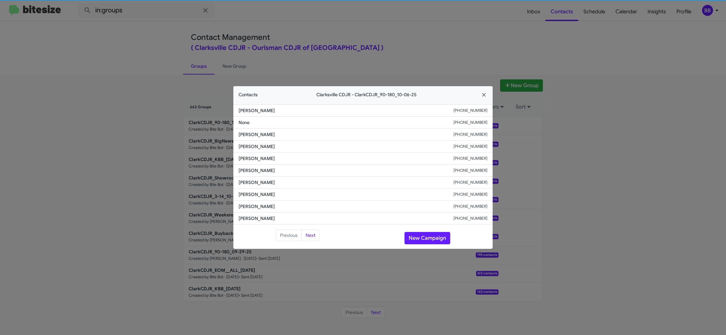
click at [257, 169] on span "[PERSON_NAME]" at bounding box center [345, 170] width 215 height 6
copy span "[PERSON_NAME]"
drag, startPoint x: 416, startPoint y: 240, endPoint x: 411, endPoint y: 233, distance: 8.2
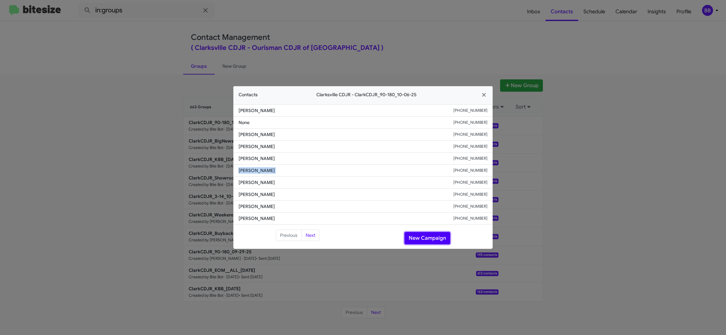
click at [415, 240] on button "New Campaign" at bounding box center [427, 238] width 46 height 12
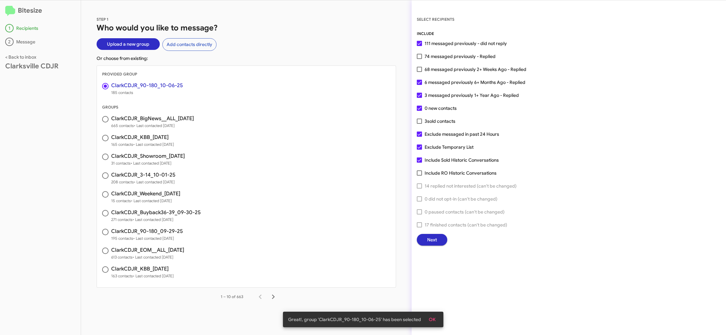
click at [441, 147] on span "Exclude Temporary List" at bounding box center [448, 147] width 49 height 8
click at [419, 150] on input "Exclude Temporary List" at bounding box center [419, 150] width 0 height 0
checkbox input "false"
click at [432, 240] on span "Next" at bounding box center [432, 240] width 10 height 12
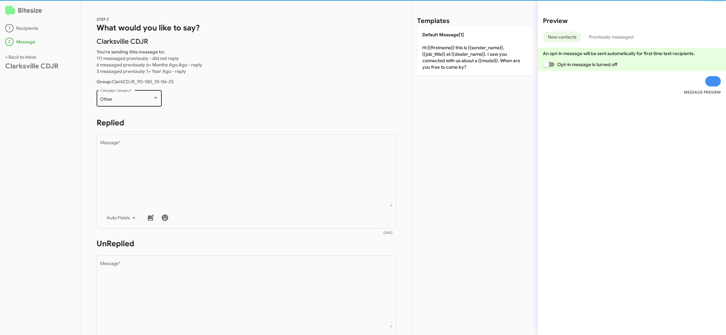
click at [131, 97] on div "Other Campaign Category *" at bounding box center [129, 98] width 58 height 18
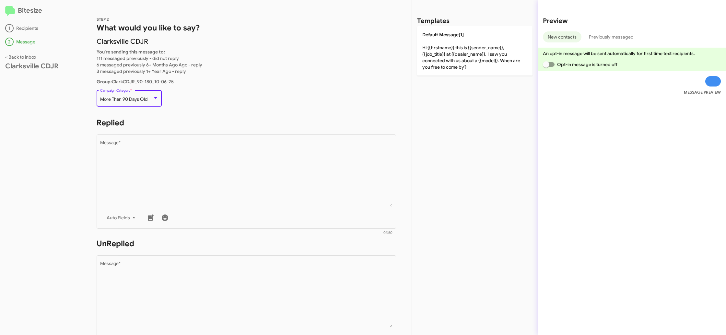
drag, startPoint x: 212, startPoint y: 198, endPoint x: 516, endPoint y: 71, distance: 329.7
click at [213, 196] on textarea "Message *" at bounding box center [246, 174] width 293 height 66
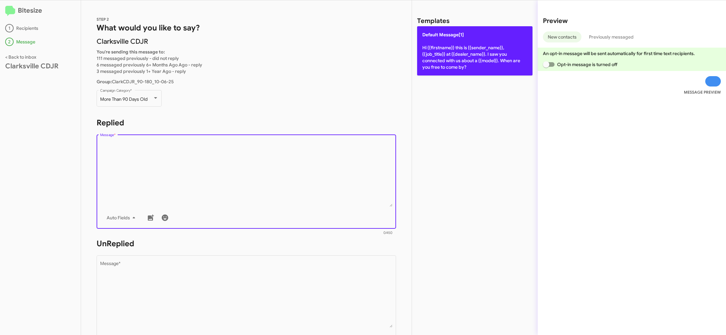
drag, startPoint x: 557, startPoint y: 46, endPoint x: 482, endPoint y: 33, distance: 76.2
click at [542, 43] on div "Preview New contacts Previously messaged An opt-in message will be sent automat…" at bounding box center [631, 167] width 188 height 335
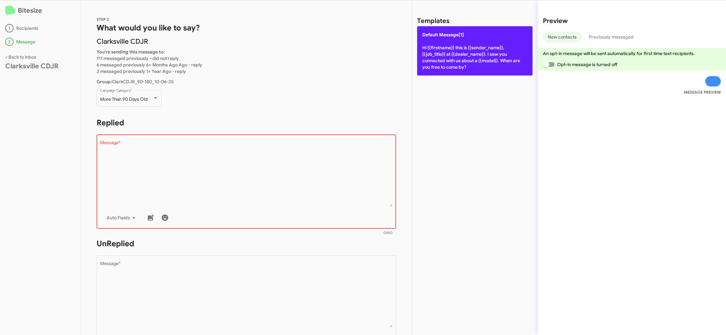
click at [448, 39] on p "Default Message[1] Hi {{firstname}} this is {{sender_name}}, {{job_title}} at {…" at bounding box center [474, 50] width 115 height 49
type textarea "Hi {{firstname}} this is {{sender_name}}, {{job_title}} at {{dealer_name}}. I s…"
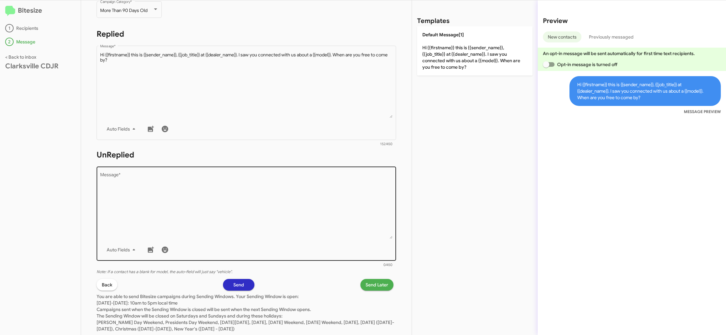
scroll to position [102, 0]
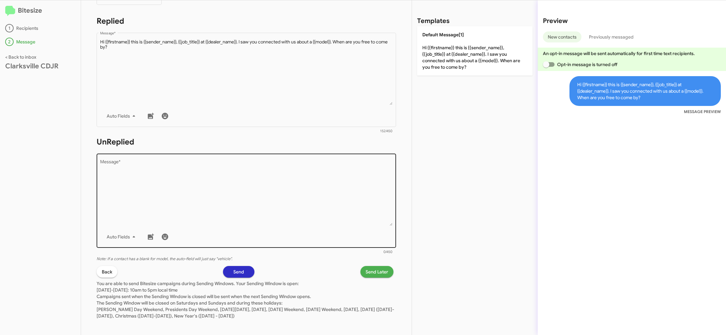
drag, startPoint x: 240, startPoint y: 208, endPoint x: 244, endPoint y: 205, distance: 4.6
click at [241, 206] on textarea "Message *" at bounding box center [246, 193] width 293 height 66
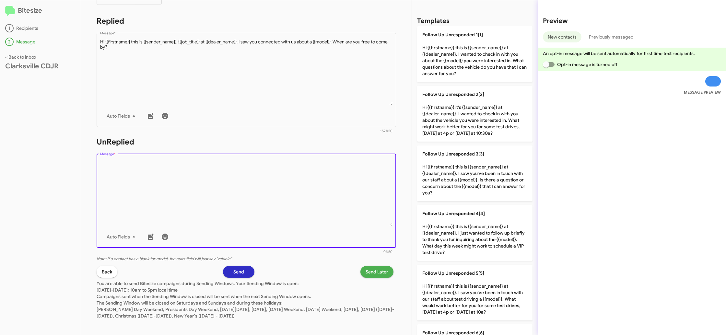
click at [260, 200] on textarea "Message *" at bounding box center [246, 193] width 293 height 66
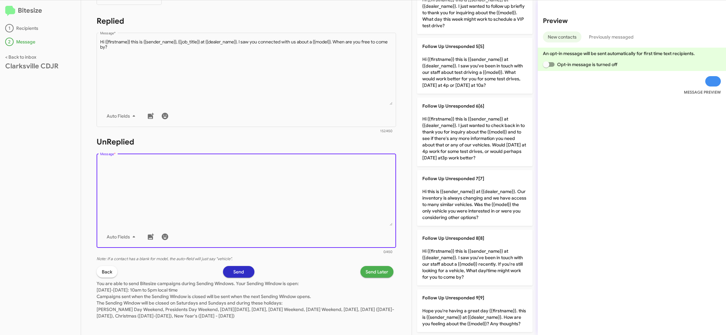
scroll to position [360, 0]
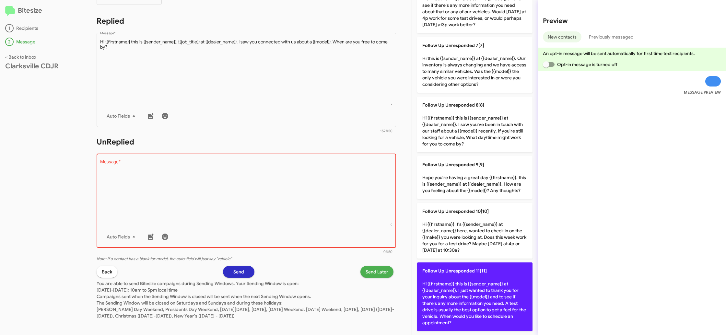
drag, startPoint x: 477, startPoint y: 288, endPoint x: 448, endPoint y: 288, distance: 28.2
click at [472, 288] on p "Follow Up Unresponded 11[11] Hi {{firstname}} this is {{sender_name}} at {{deal…" at bounding box center [474, 296] width 115 height 69
type textarea "Hi {{firstname}} this is {{sender_name}} at {{dealer_name}}. I just wanted to t…"
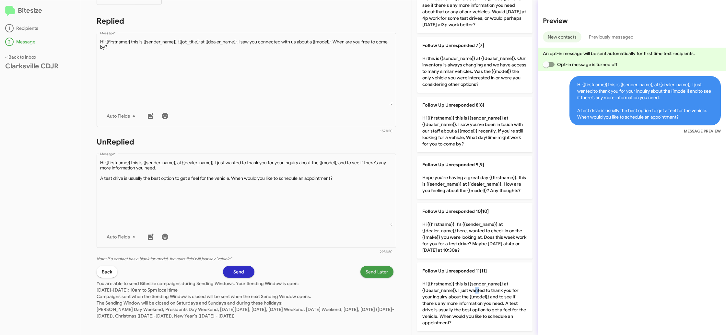
click at [368, 273] on span "Send Later" at bounding box center [376, 272] width 23 height 12
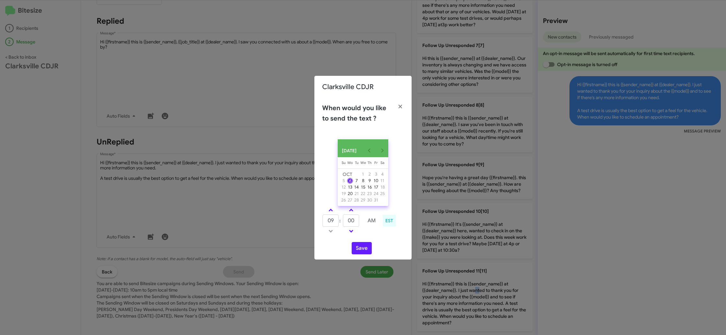
drag, startPoint x: 330, startPoint y: 214, endPoint x: 339, endPoint y: 218, distance: 9.6
click at [330, 213] on span at bounding box center [330, 211] width 4 height 4
type input "10"
drag, startPoint x: 350, startPoint y: 222, endPoint x: 353, endPoint y: 220, distance: 3.5
click at [350, 222] on input "00" at bounding box center [351, 220] width 16 height 12
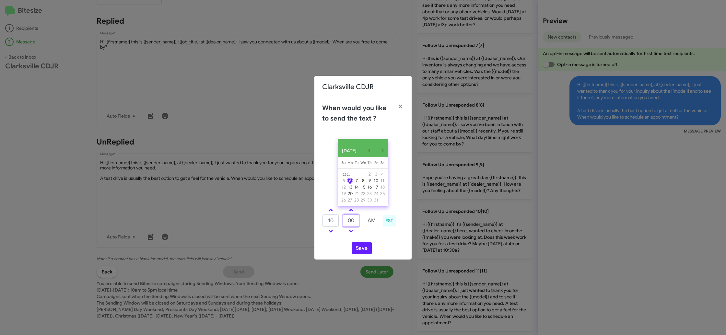
drag, startPoint x: 353, startPoint y: 220, endPoint x: 359, endPoint y: 215, distance: 7.5
click at [359, 215] on tbody "10 : 00 AM" at bounding box center [351, 220] width 58 height 29
type input "49"
drag, startPoint x: 373, startPoint y: 236, endPoint x: 362, endPoint y: 249, distance: 17.4
click at [373, 235] on td at bounding box center [371, 231] width 17 height 8
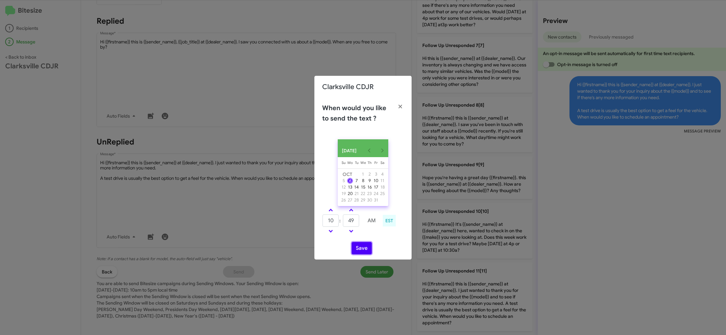
click at [361, 249] on button "Save" at bounding box center [361, 248] width 20 height 12
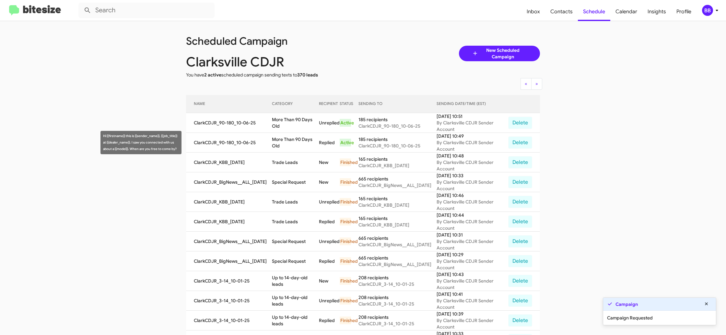
click at [292, 133] on td "More Than 90 Days Old" at bounding box center [295, 143] width 47 height 20
click at [291, 132] on tbody "ClarkCDJR_90-180_10-06-25 More Than 90 Days Old Unreplied Active 185 recipients…" at bounding box center [363, 310] width 354 height 395
copy tbody "More Than 90 Days Old Unreplied Active 185 recipients ClarkCDJR_90-180_10-06-25…"
click at [290, 118] on td "More Than 90 Days Old" at bounding box center [295, 123] width 47 height 20
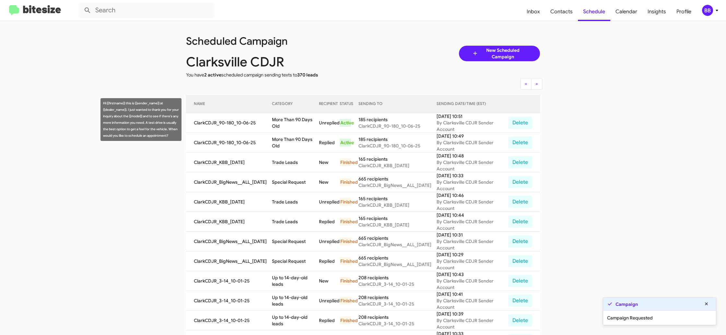
click at [290, 118] on td "More Than 90 Days Old" at bounding box center [295, 123] width 47 height 20
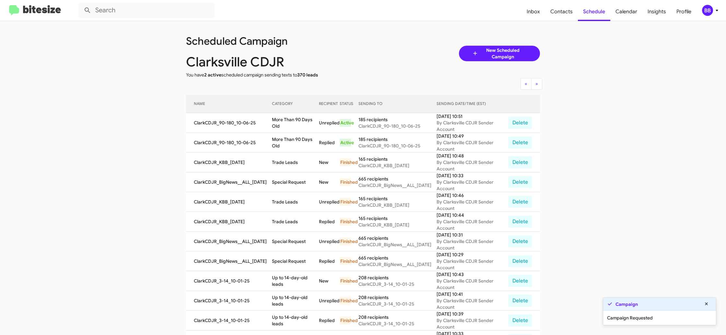
click at [290, 118] on td "More Than 90 Days Old" at bounding box center [295, 123] width 47 height 20
